Goal: Task Accomplishment & Management: Complete application form

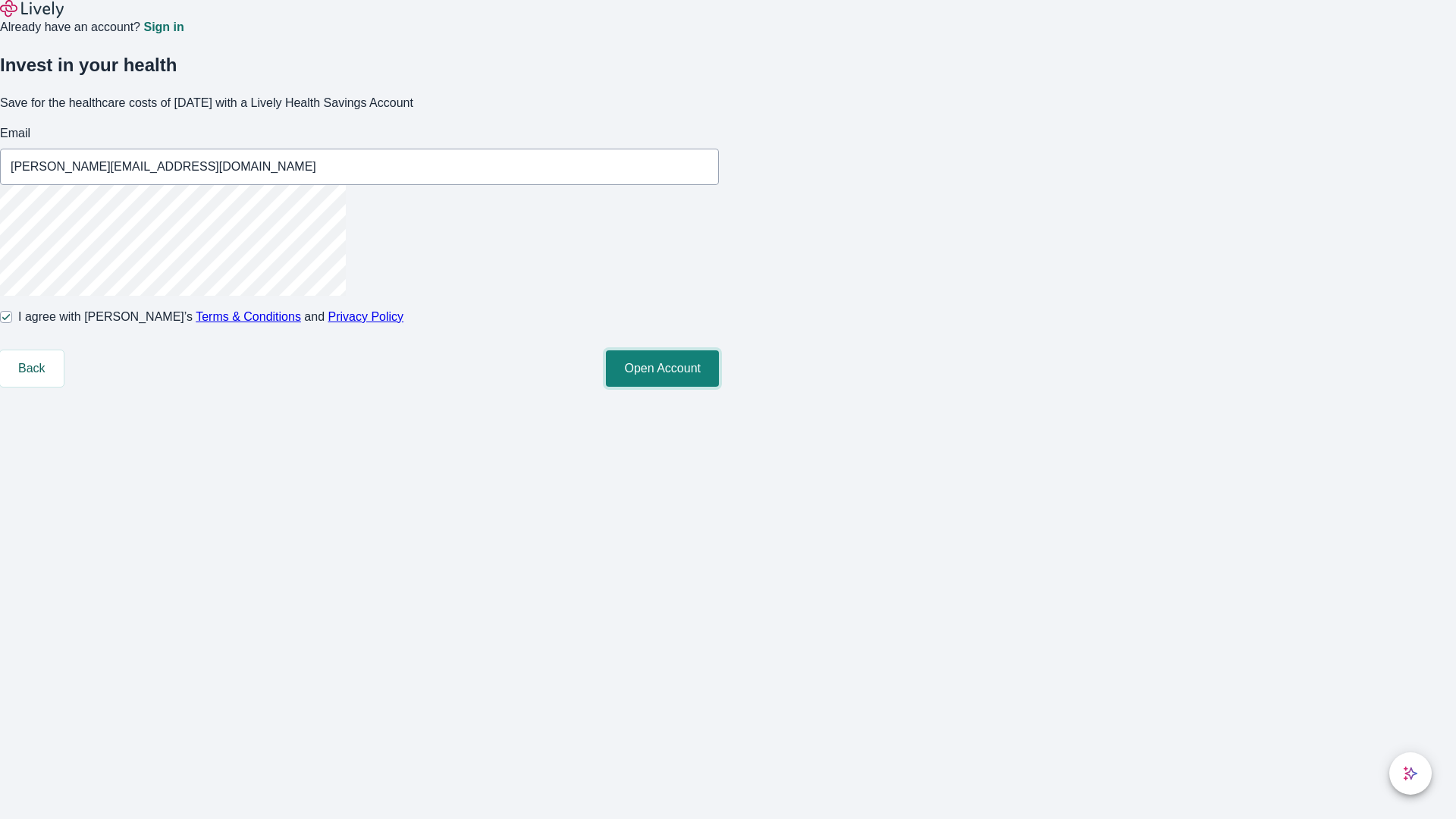
click at [719, 387] on button "Open Account" at bounding box center [662, 369] width 113 height 36
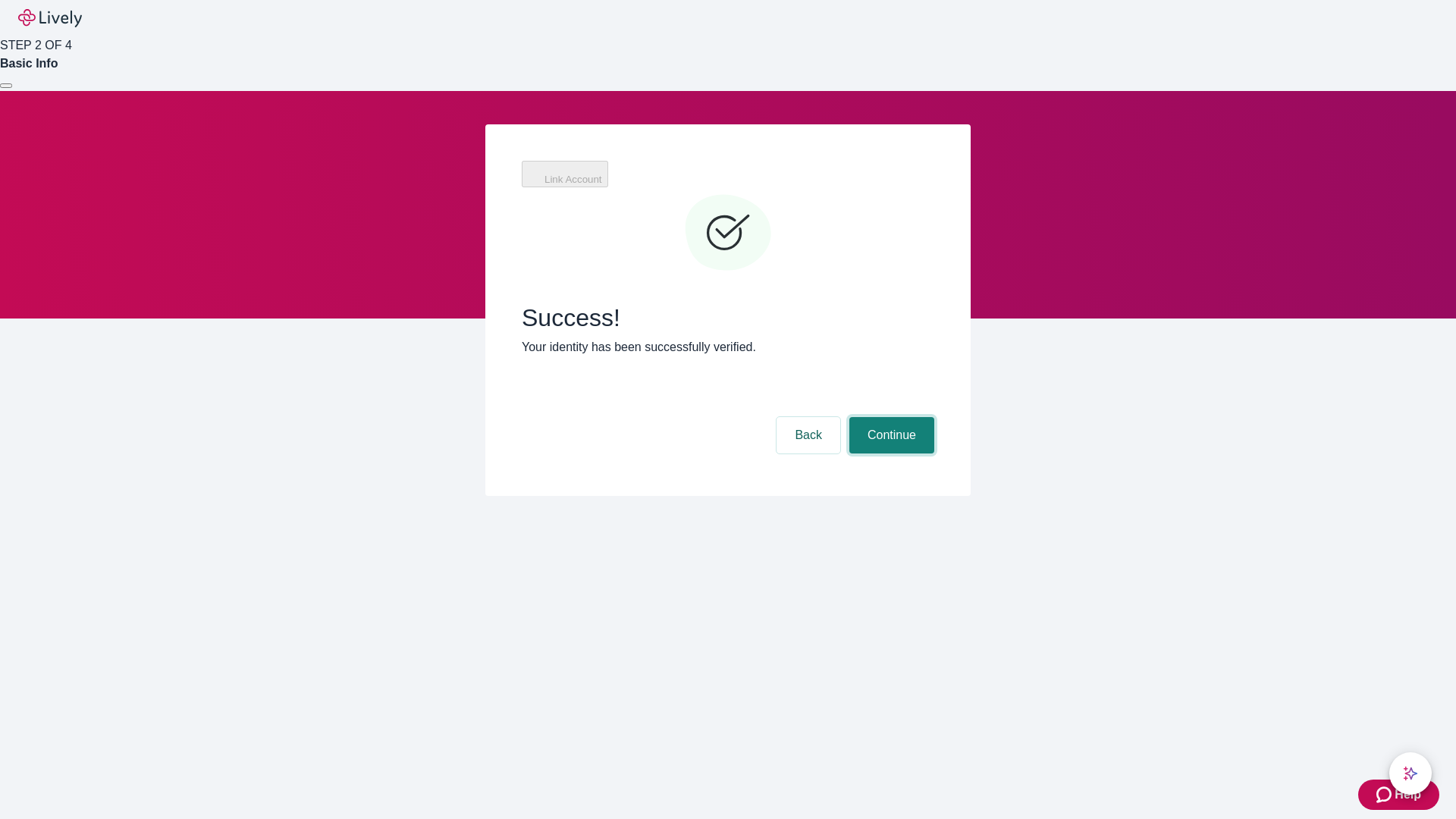
click at [890, 417] on button "Continue" at bounding box center [891, 435] width 85 height 36
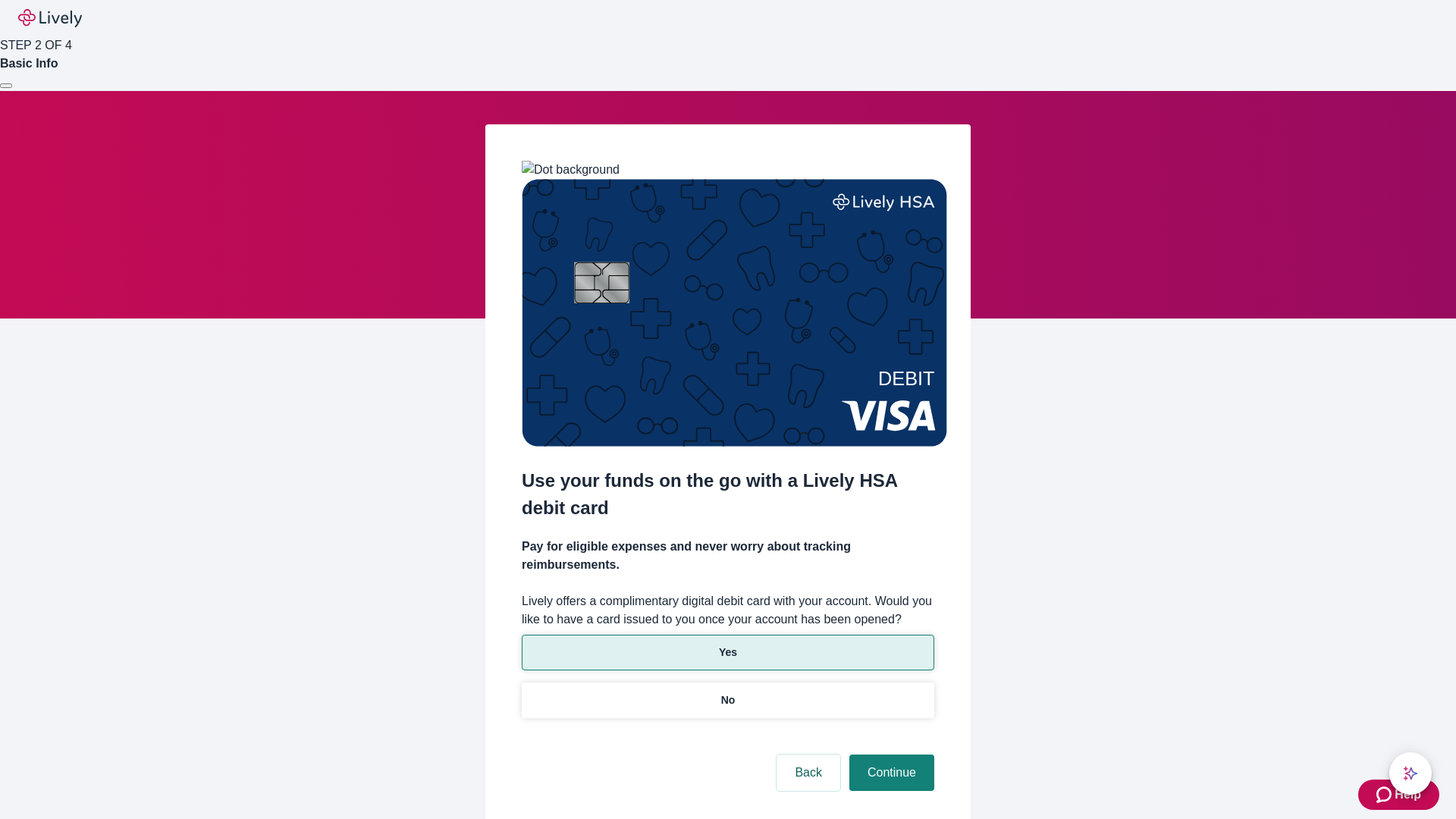
click at [728, 645] on p "Yes" at bounding box center [728, 653] width 18 height 16
click at [890, 754] on button "Continue" at bounding box center [891, 772] width 85 height 36
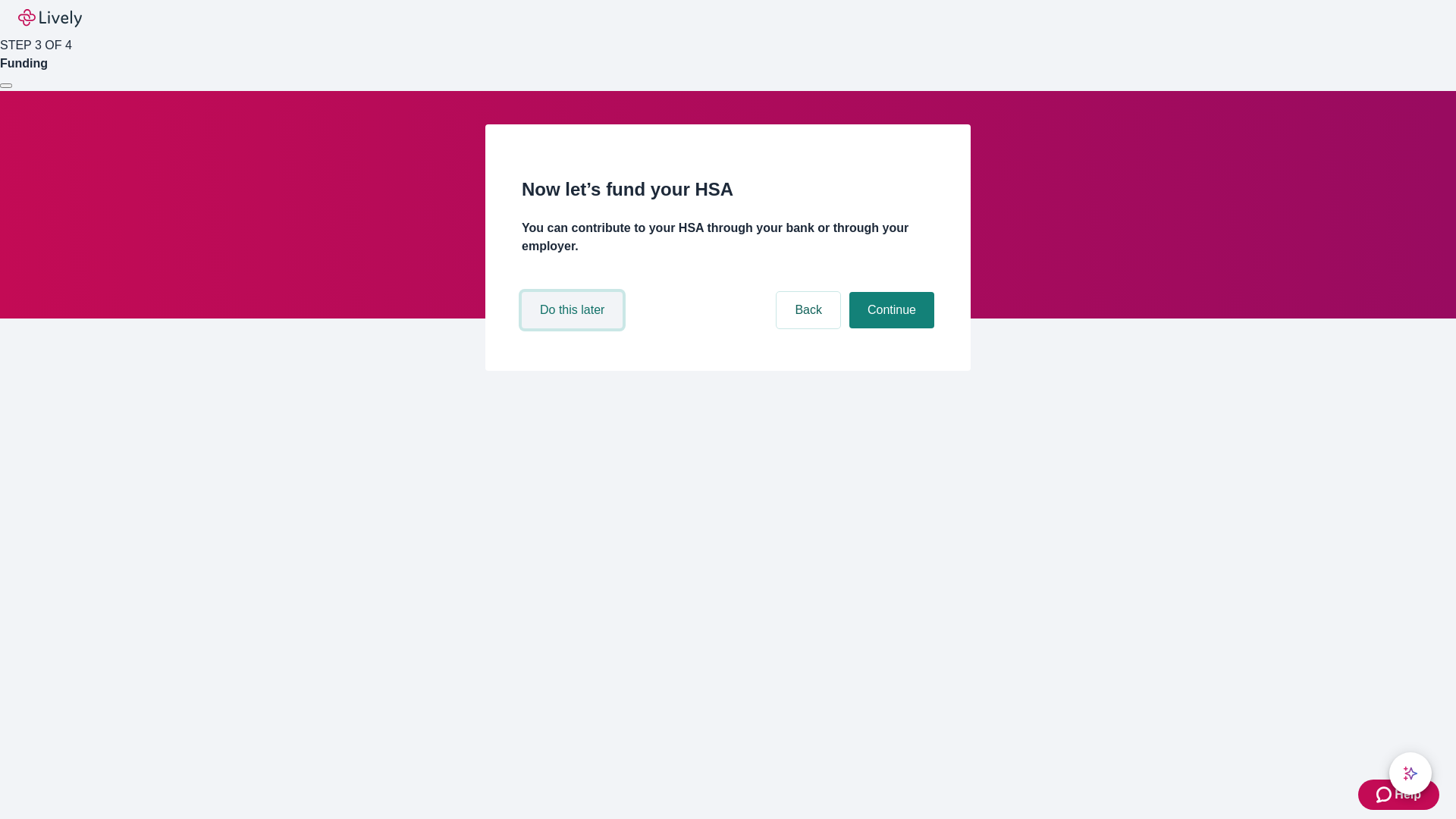
click at [574, 329] on button "Do this later" at bounding box center [572, 310] width 101 height 36
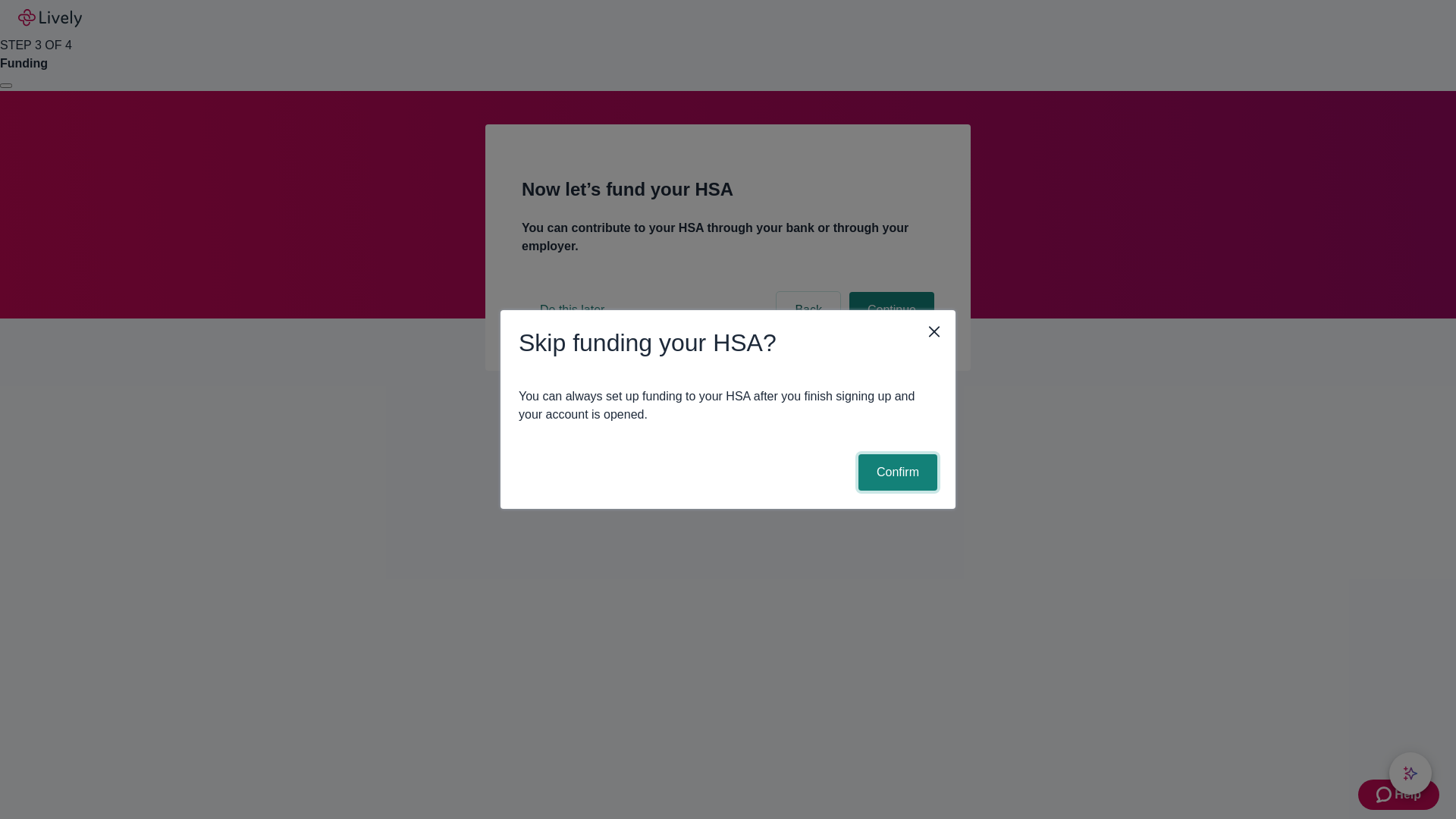
click at [896, 472] on button "Confirm" at bounding box center [898, 472] width 79 height 36
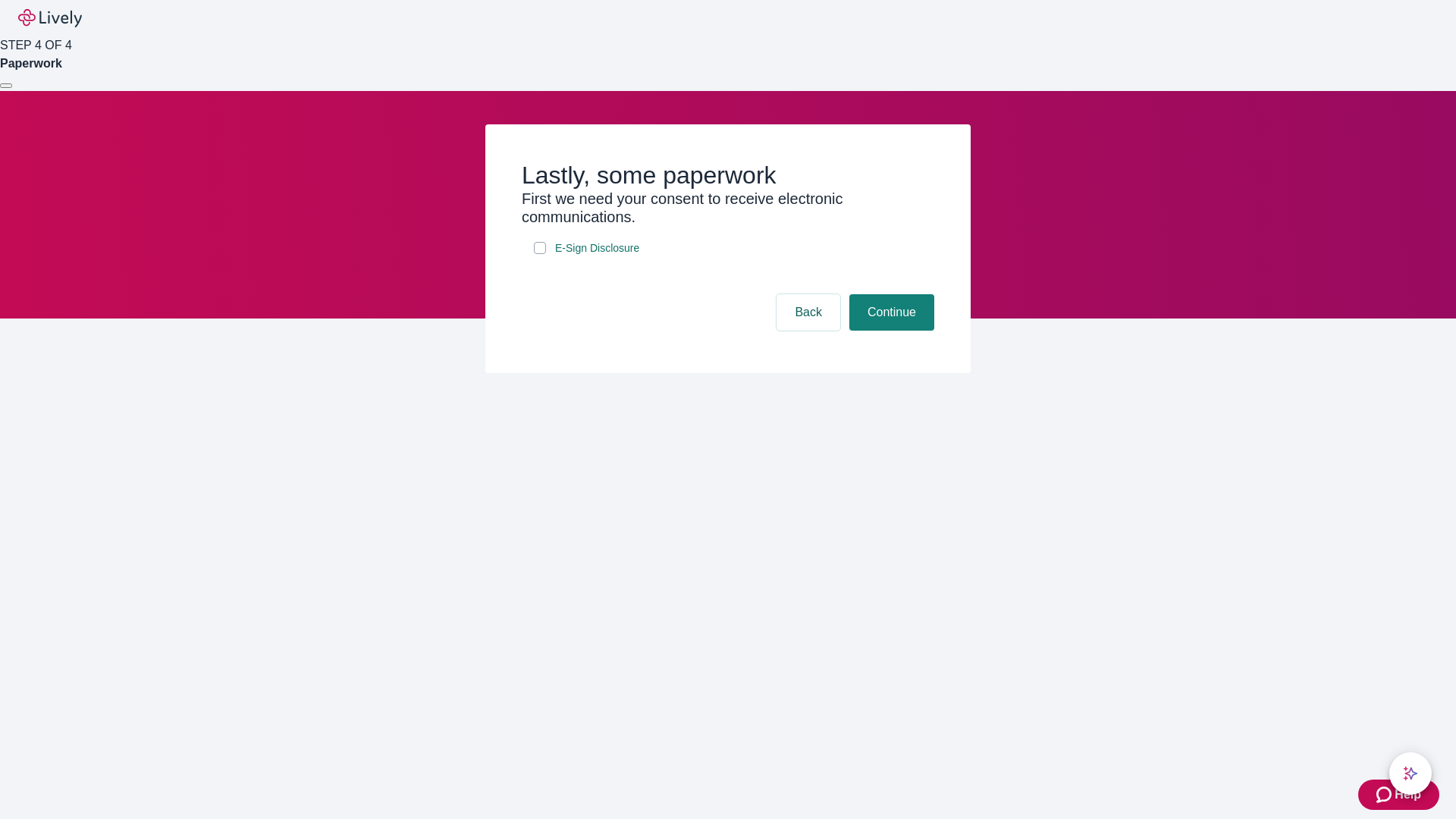
click at [539, 254] on input "E-Sign Disclosure" at bounding box center [539, 248] width 12 height 12
checkbox input "true"
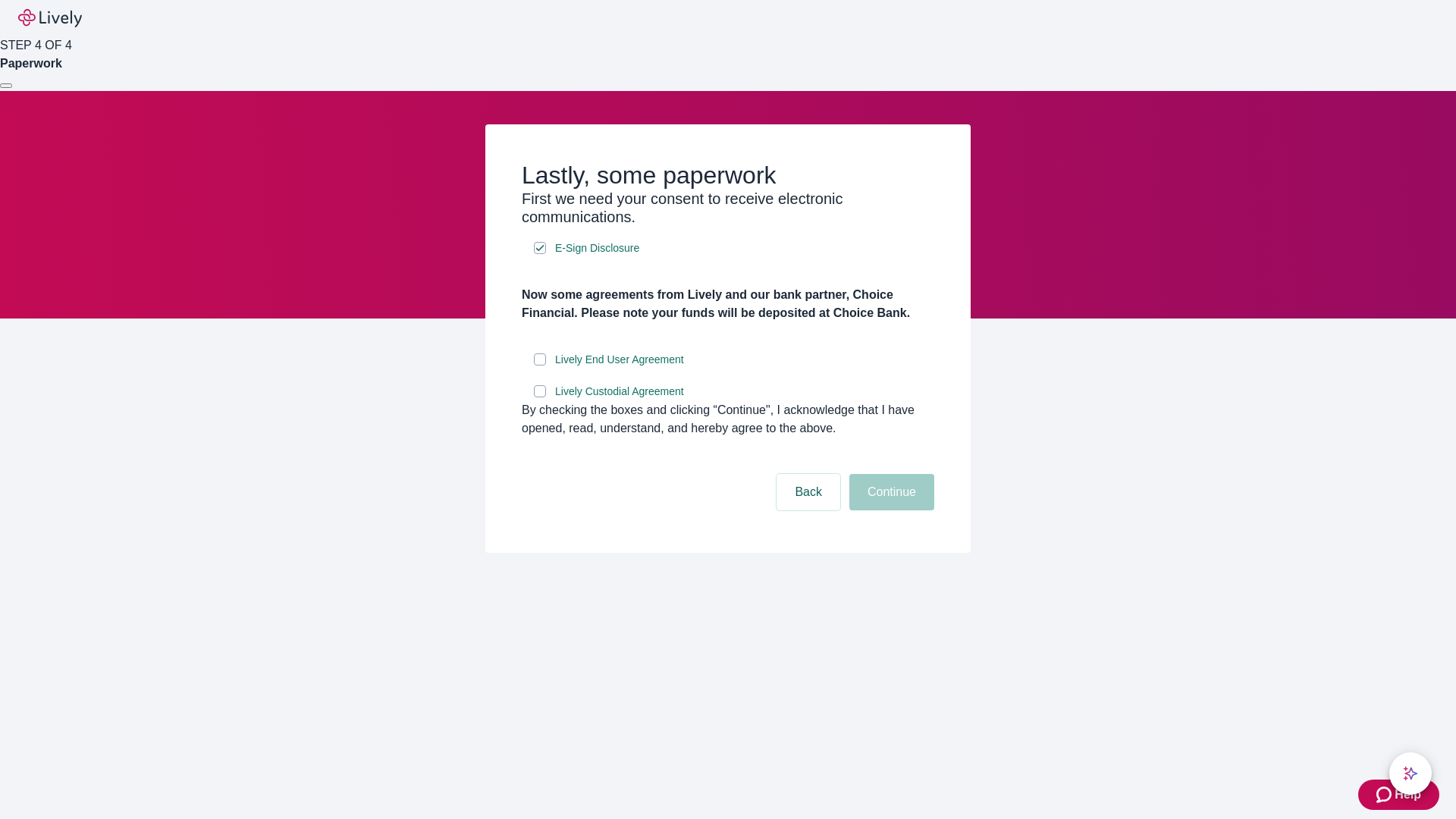
click at [539, 366] on input "Lively End User Agreement" at bounding box center [539, 359] width 12 height 12
checkbox input "true"
click at [539, 397] on input "Lively Custodial Agreement" at bounding box center [539, 391] width 12 height 12
checkbox input "true"
click at [890, 510] on button "Continue" at bounding box center [891, 492] width 85 height 36
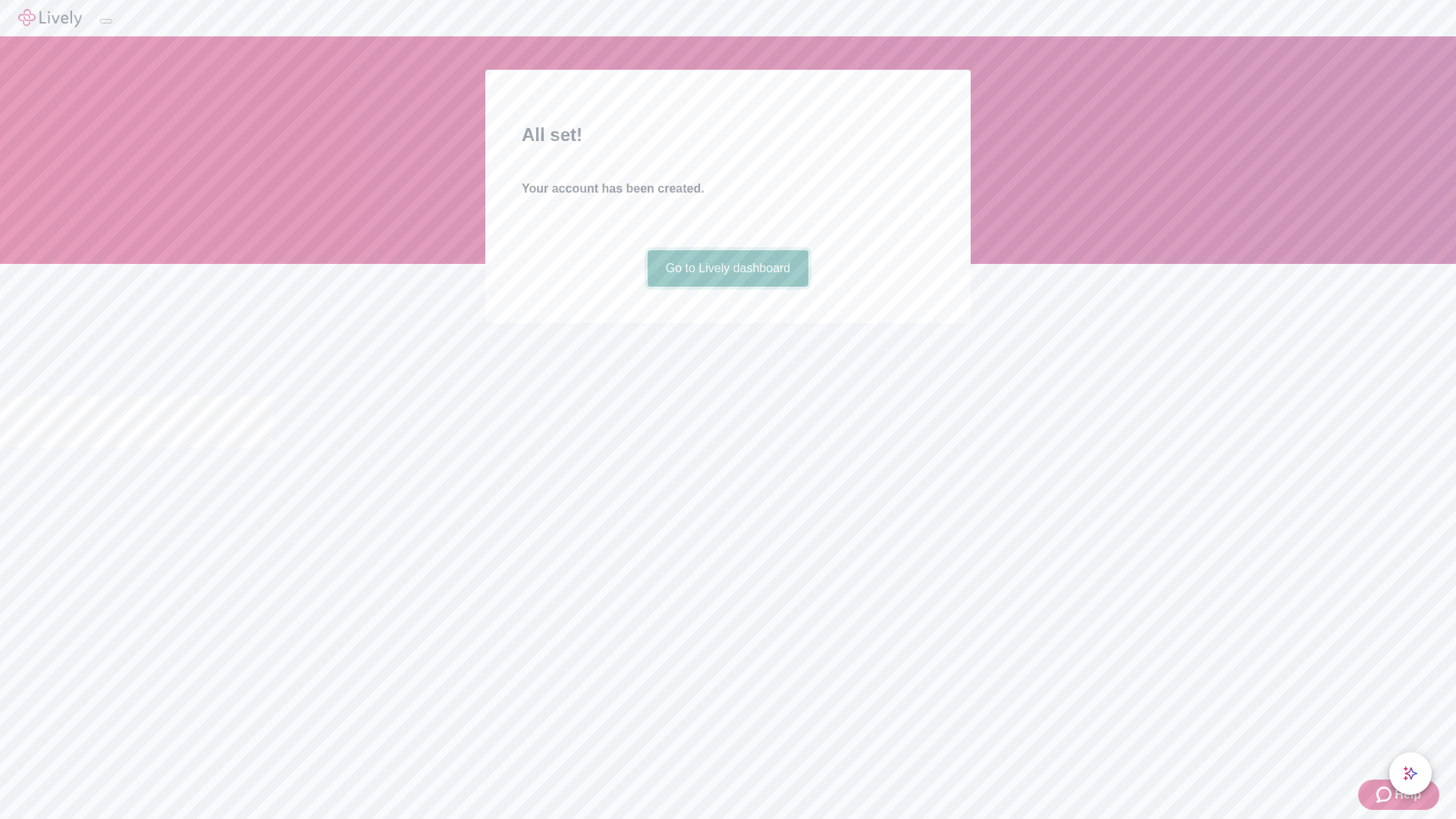
click at [728, 287] on link "Go to Lively dashboard" at bounding box center [728, 268] width 161 height 36
